Goal: Navigation & Orientation: Find specific page/section

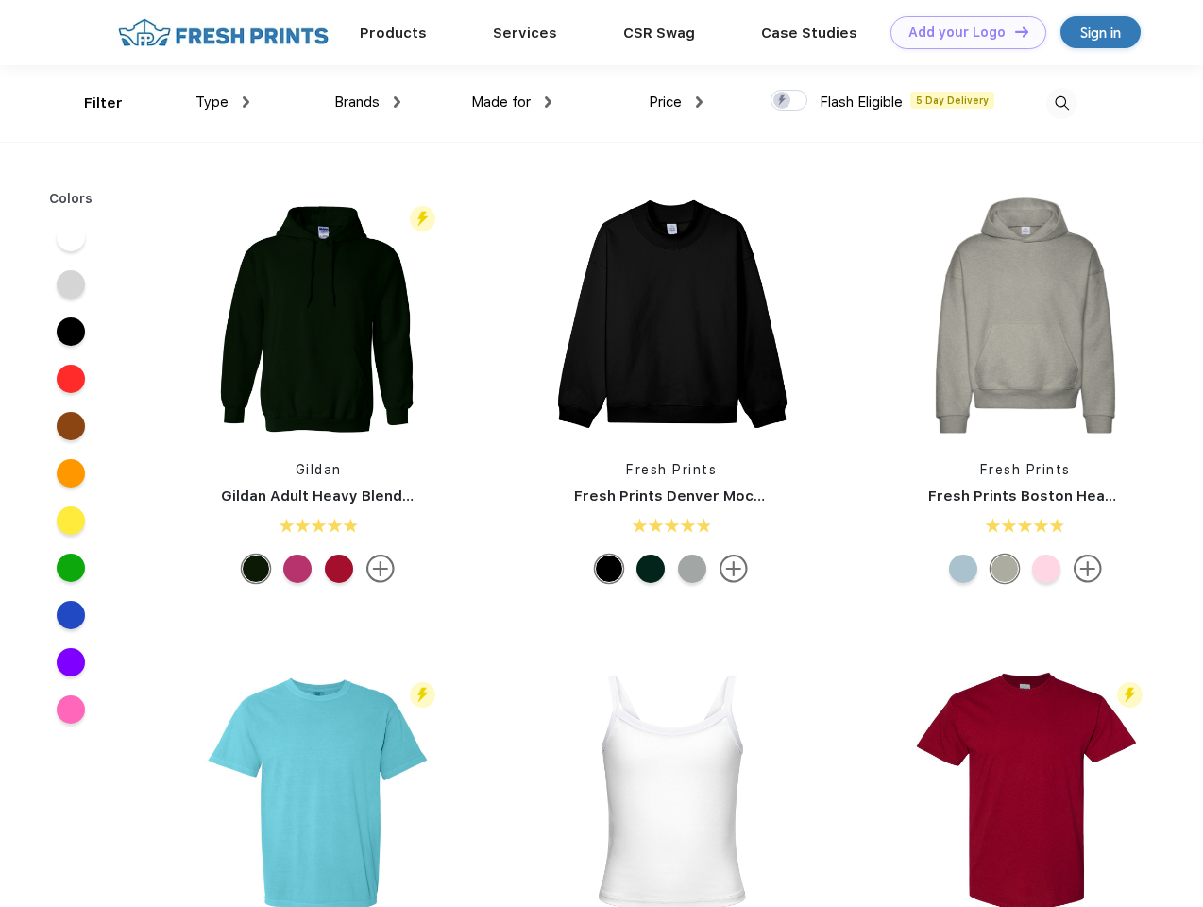
scroll to position [1, 0]
click at [962, 32] on link "Add your Logo Design Tool" at bounding box center [969, 32] width 156 height 33
click at [0, 0] on div "Design Tool" at bounding box center [0, 0] width 0 height 0
click at [1013, 31] on link "Add your Logo Design Tool" at bounding box center [969, 32] width 156 height 33
click at [91, 103] on div "Filter" at bounding box center [103, 104] width 39 height 22
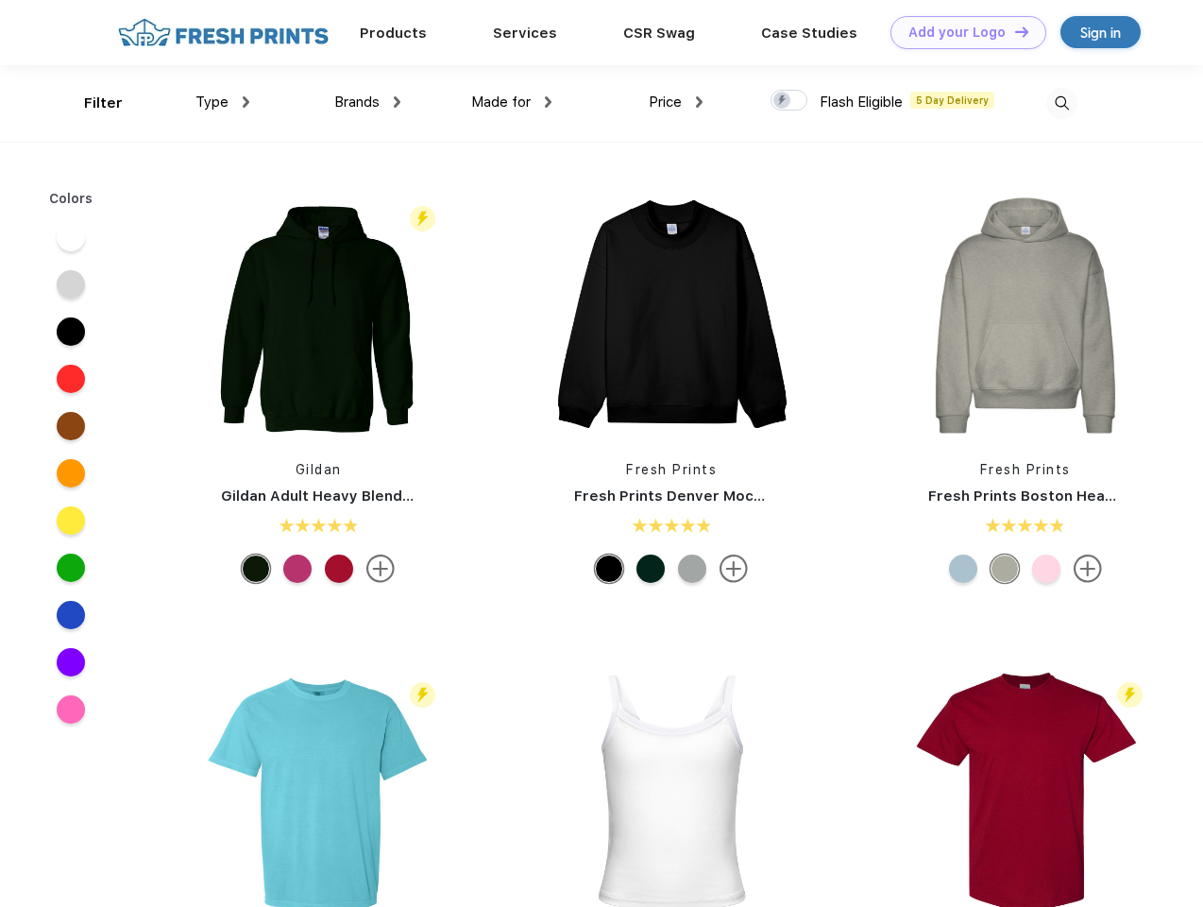
click at [223, 102] on span "Type" at bounding box center [212, 102] width 33 height 17
click at [367, 102] on span "Brands" at bounding box center [356, 102] width 45 height 17
click at [512, 102] on span "Made for" at bounding box center [501, 102] width 60 height 17
click at [676, 102] on span "Price" at bounding box center [665, 102] width 33 height 17
click at [790, 101] on div at bounding box center [789, 100] width 37 height 21
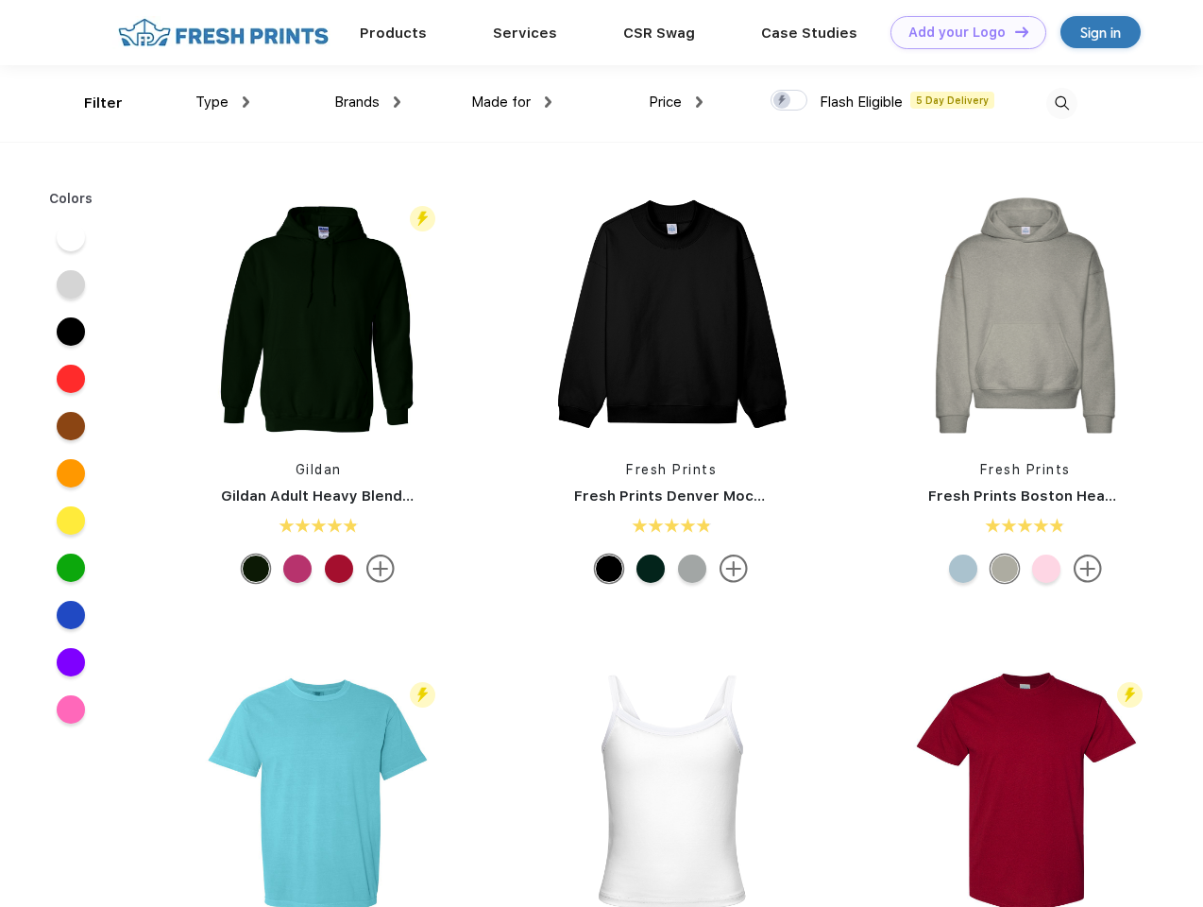
click at [783, 101] on input "checkbox" at bounding box center [777, 95] width 12 height 12
click at [1062, 103] on img at bounding box center [1062, 103] width 31 height 31
